Goal: Use online tool/utility: Utilize a website feature to perform a specific function

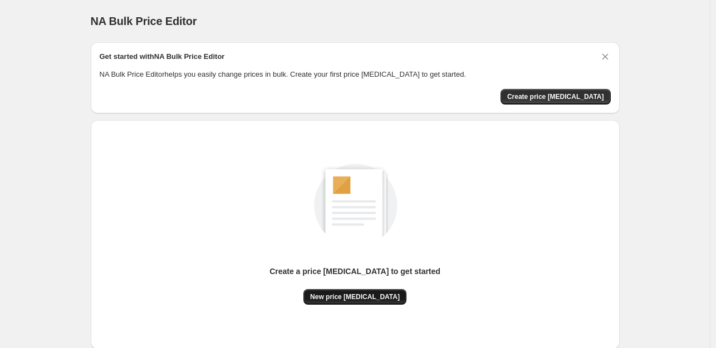
click at [371, 297] on span "New price change job" at bounding box center [355, 297] width 90 height 9
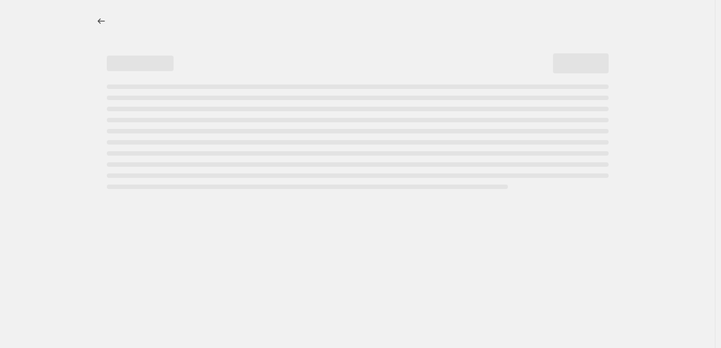
select select "percentage"
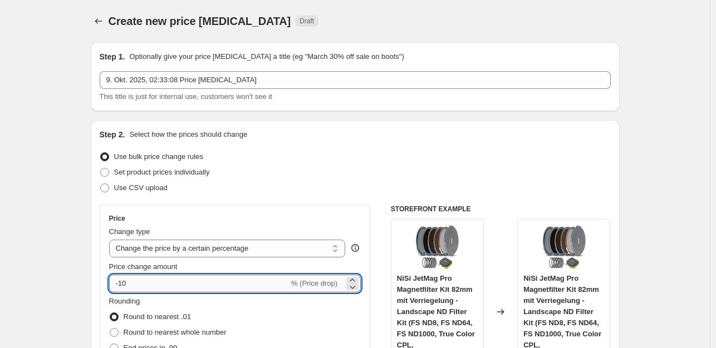
click at [198, 284] on input "-10" at bounding box center [199, 284] width 180 height 18
type input "-1"
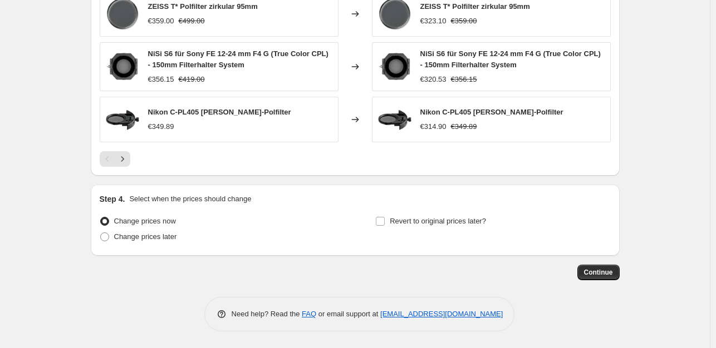
scroll to position [830, 0]
type input "-35"
click at [593, 269] on span "Continue" at bounding box center [598, 272] width 29 height 9
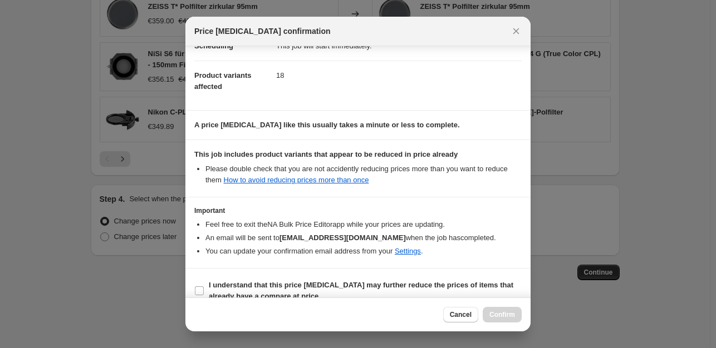
scroll to position [119, 0]
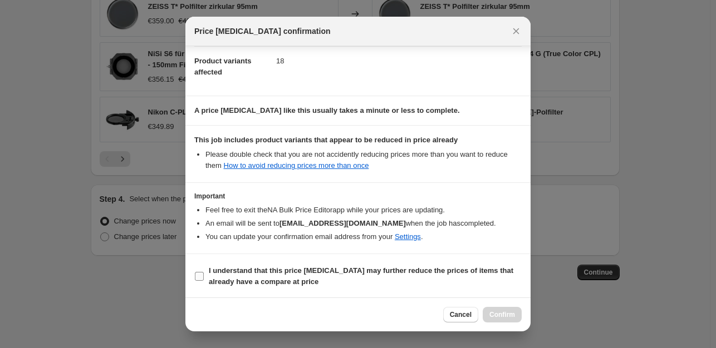
click at [195, 280] on span ":r20:" at bounding box center [199, 277] width 10 height 10
click at [195, 280] on input "I understand that this price change job may further reduce the prices of items …" at bounding box center [199, 276] width 9 height 9
checkbox input "true"
click at [493, 317] on span "Confirm" at bounding box center [502, 315] width 26 height 9
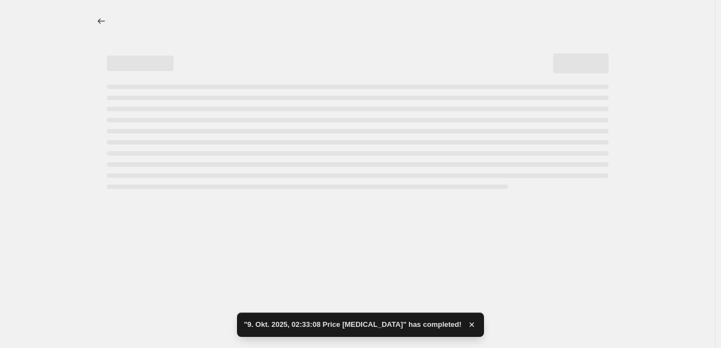
select select "percentage"
